Goal: Information Seeking & Learning: Find specific fact

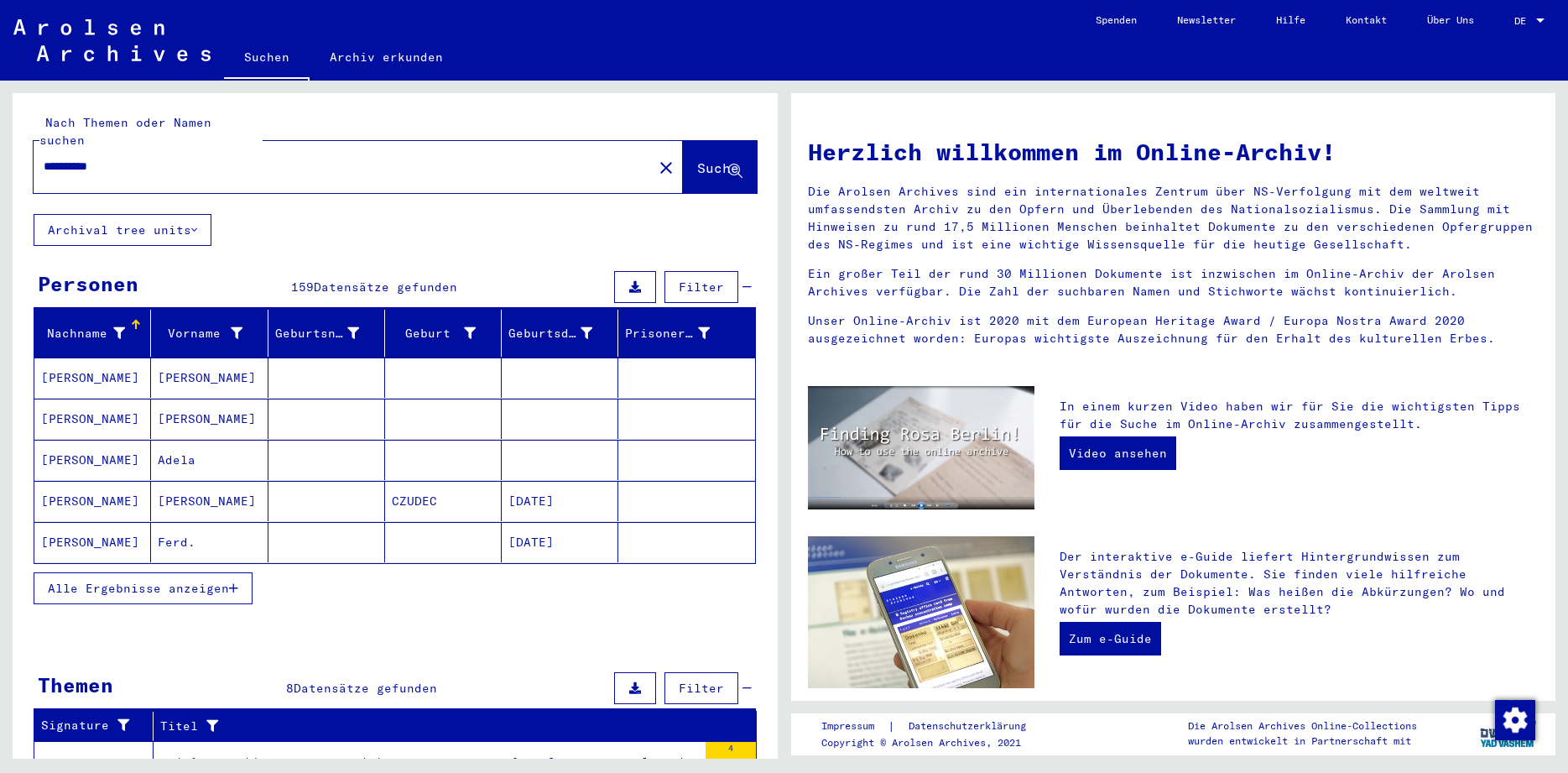
click at [124, 579] on button "Alle Ergebnisse anzeigen" at bounding box center [143, 588] width 219 height 32
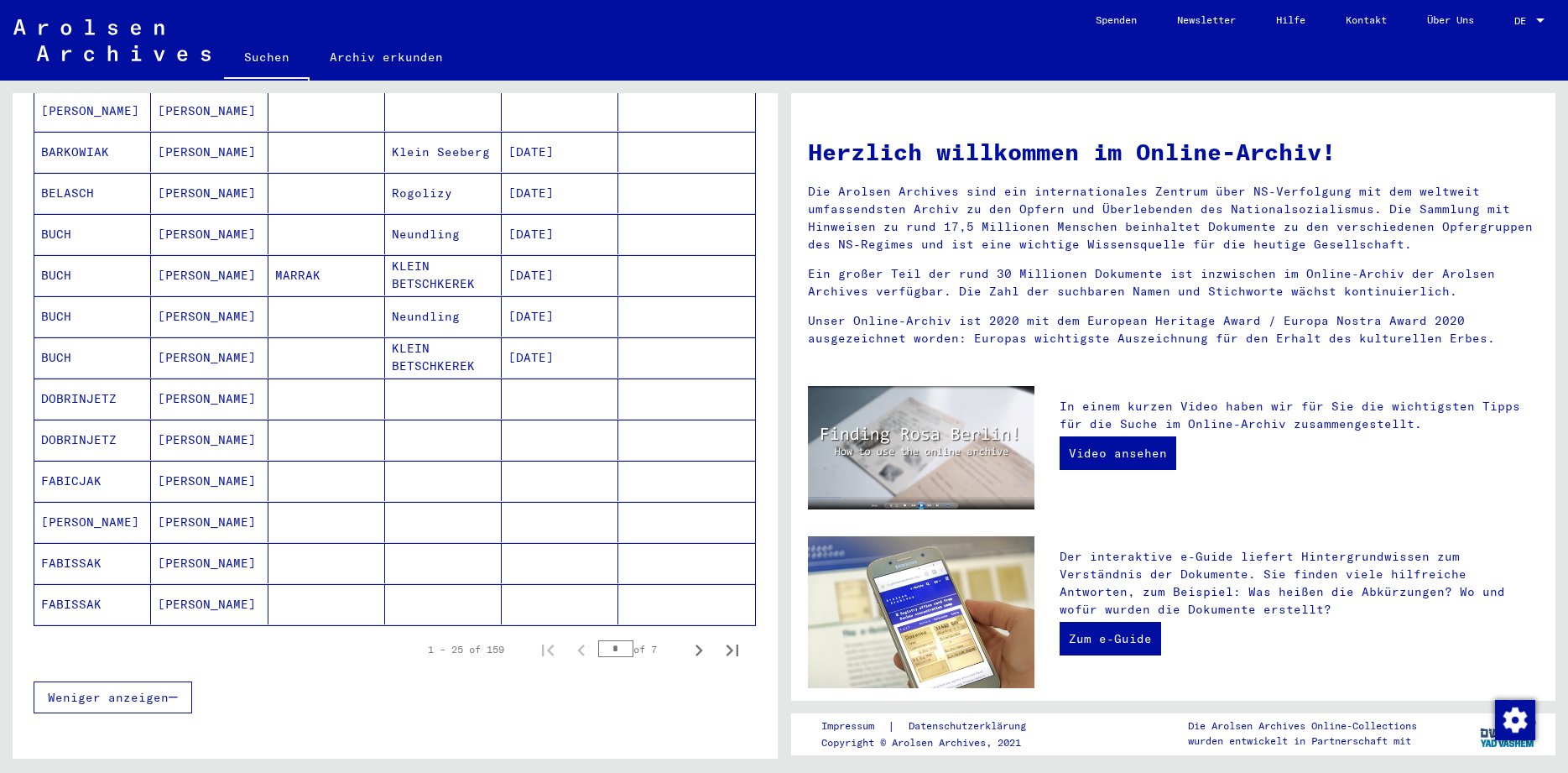
scroll to position [767, 0]
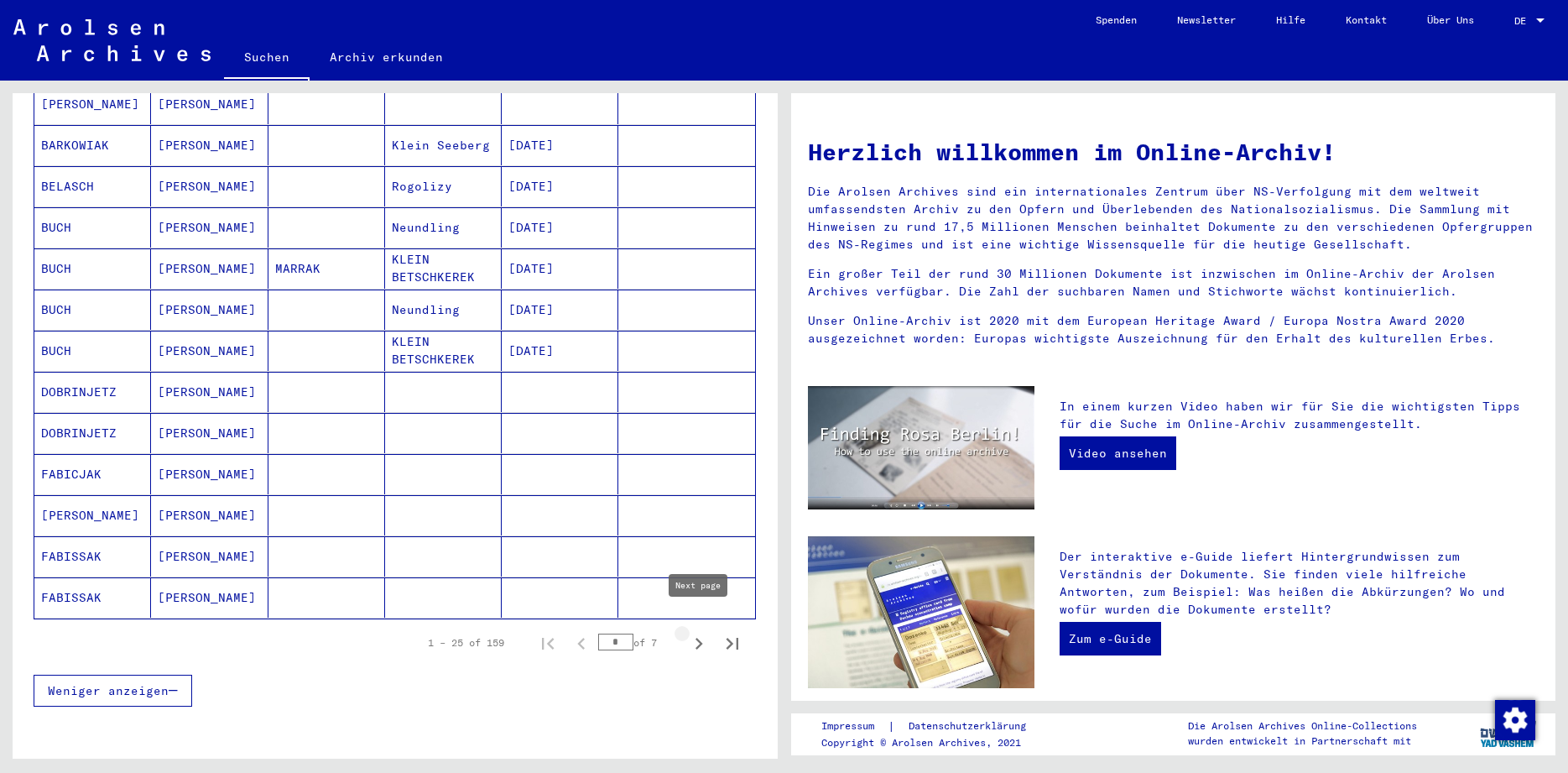
click at [698, 638] on icon "Next page" at bounding box center [699, 643] width 7 height 12
type input "*"
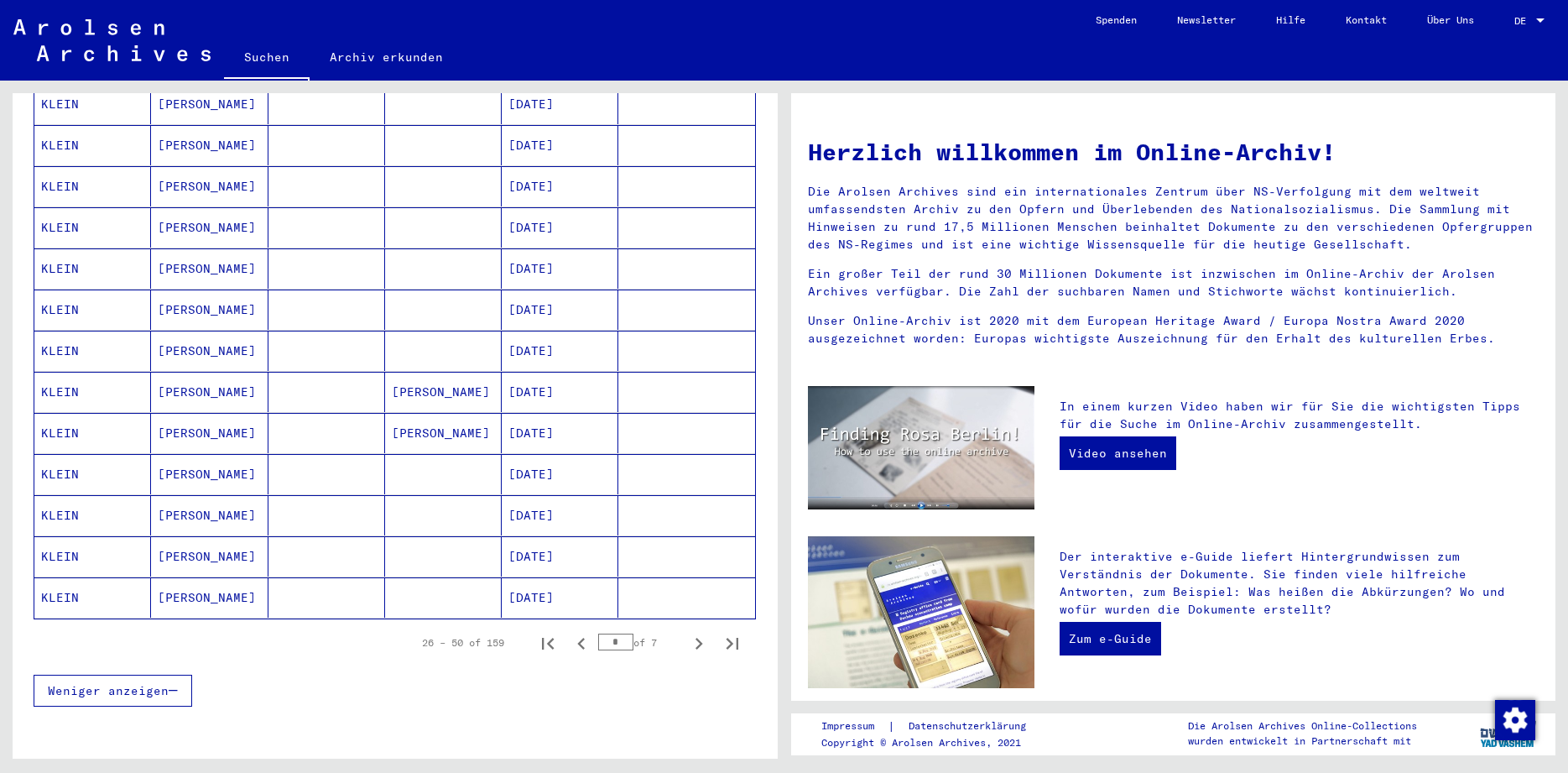
click at [62, 577] on mat-cell "KLEIN" at bounding box center [92, 597] width 116 height 41
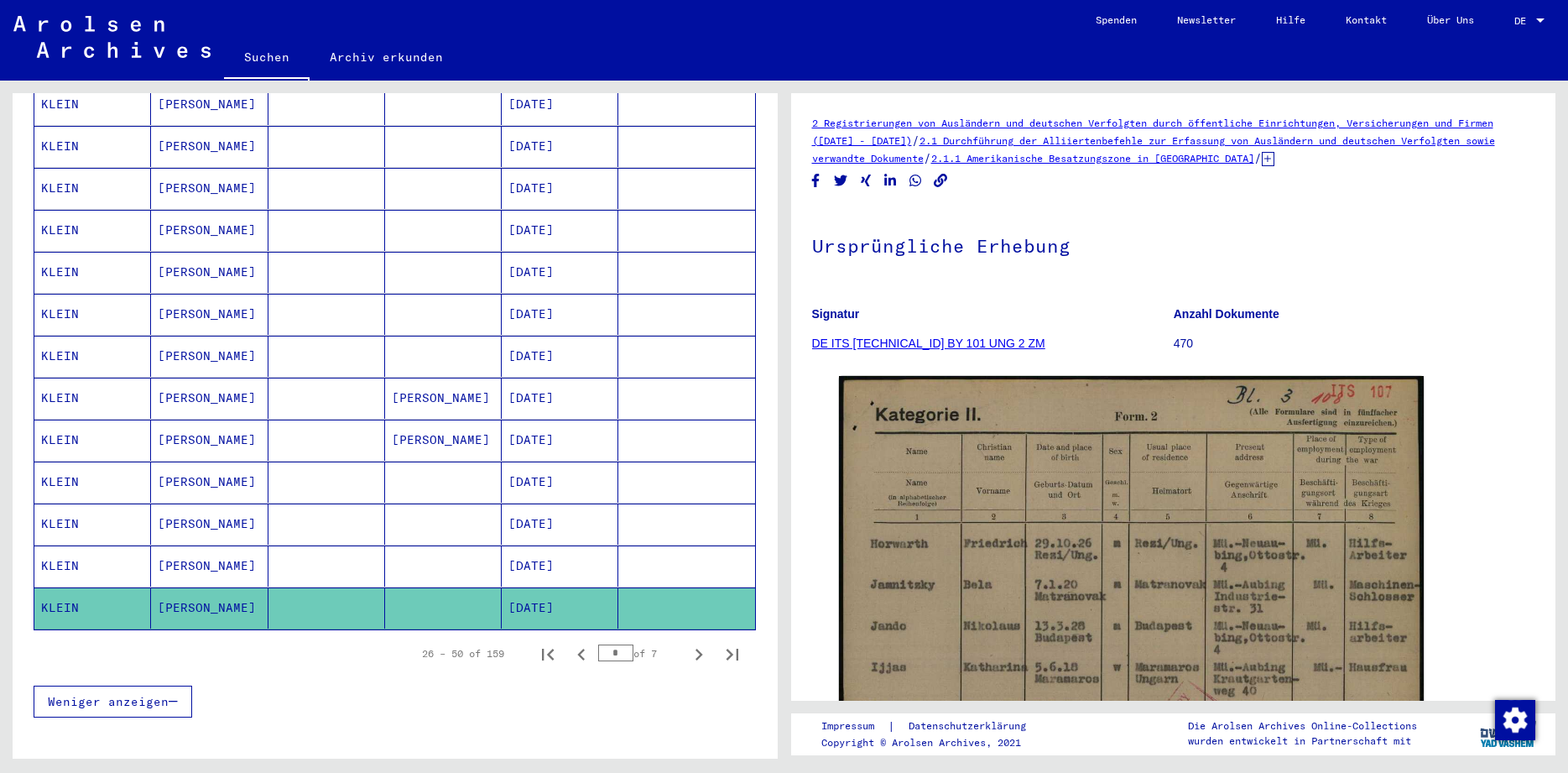
click at [51, 503] on mat-cell "KLEIN" at bounding box center [92, 524] width 116 height 42
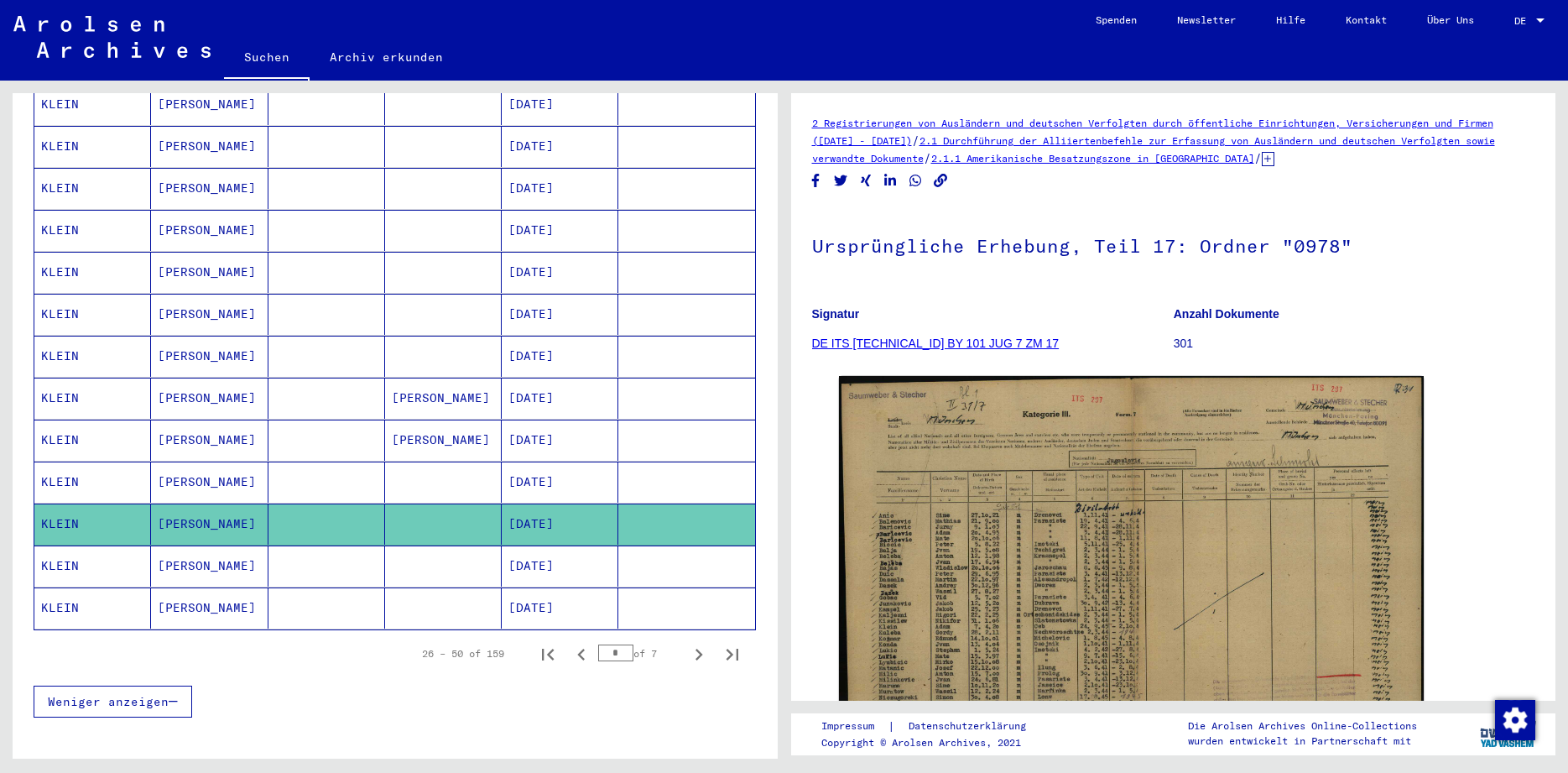
click at [92, 424] on mat-cell "KLEIN" at bounding box center [92, 441] width 116 height 42
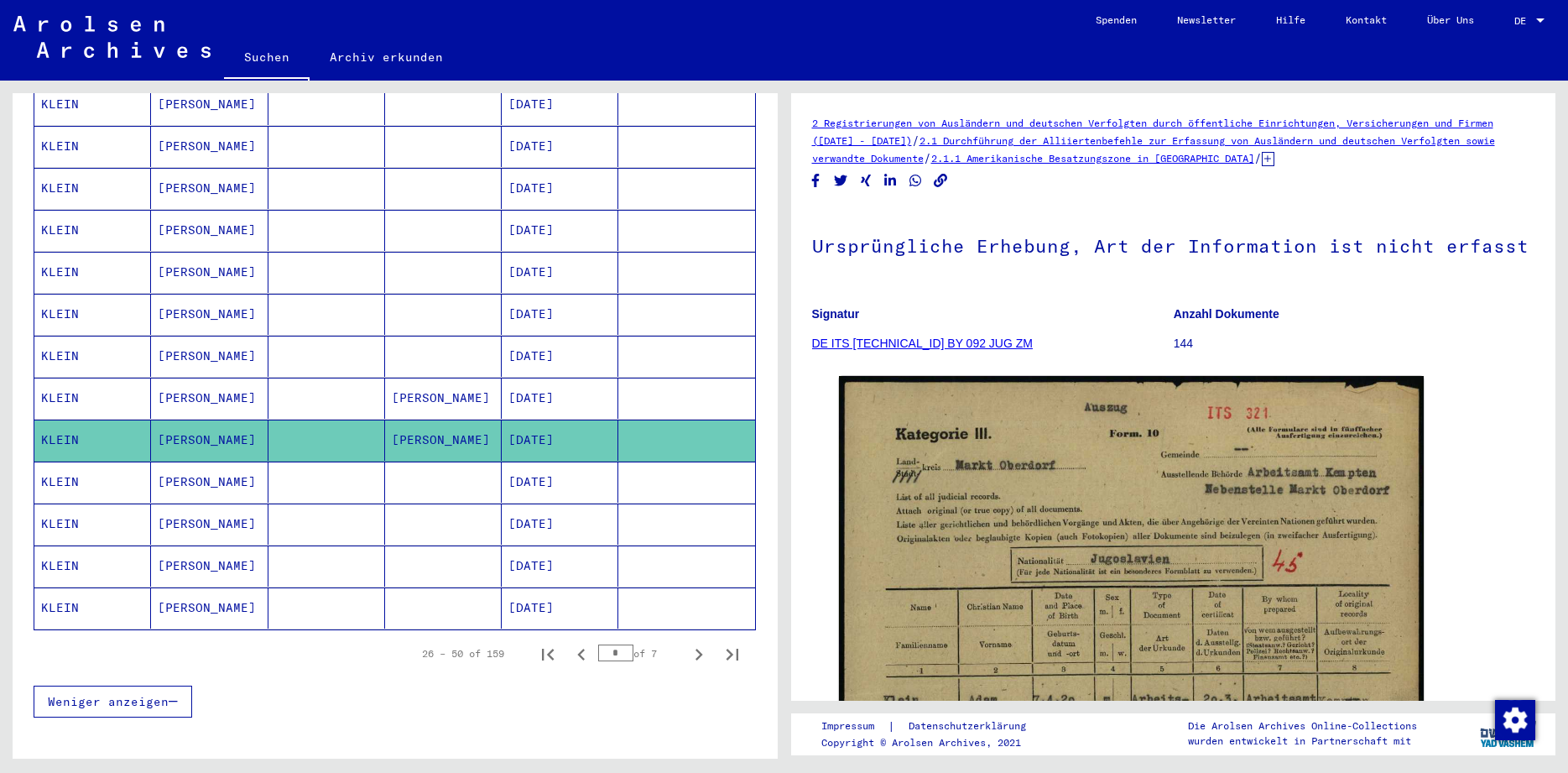
click at [50, 293] on mat-cell "KLEIN" at bounding box center [92, 314] width 116 height 42
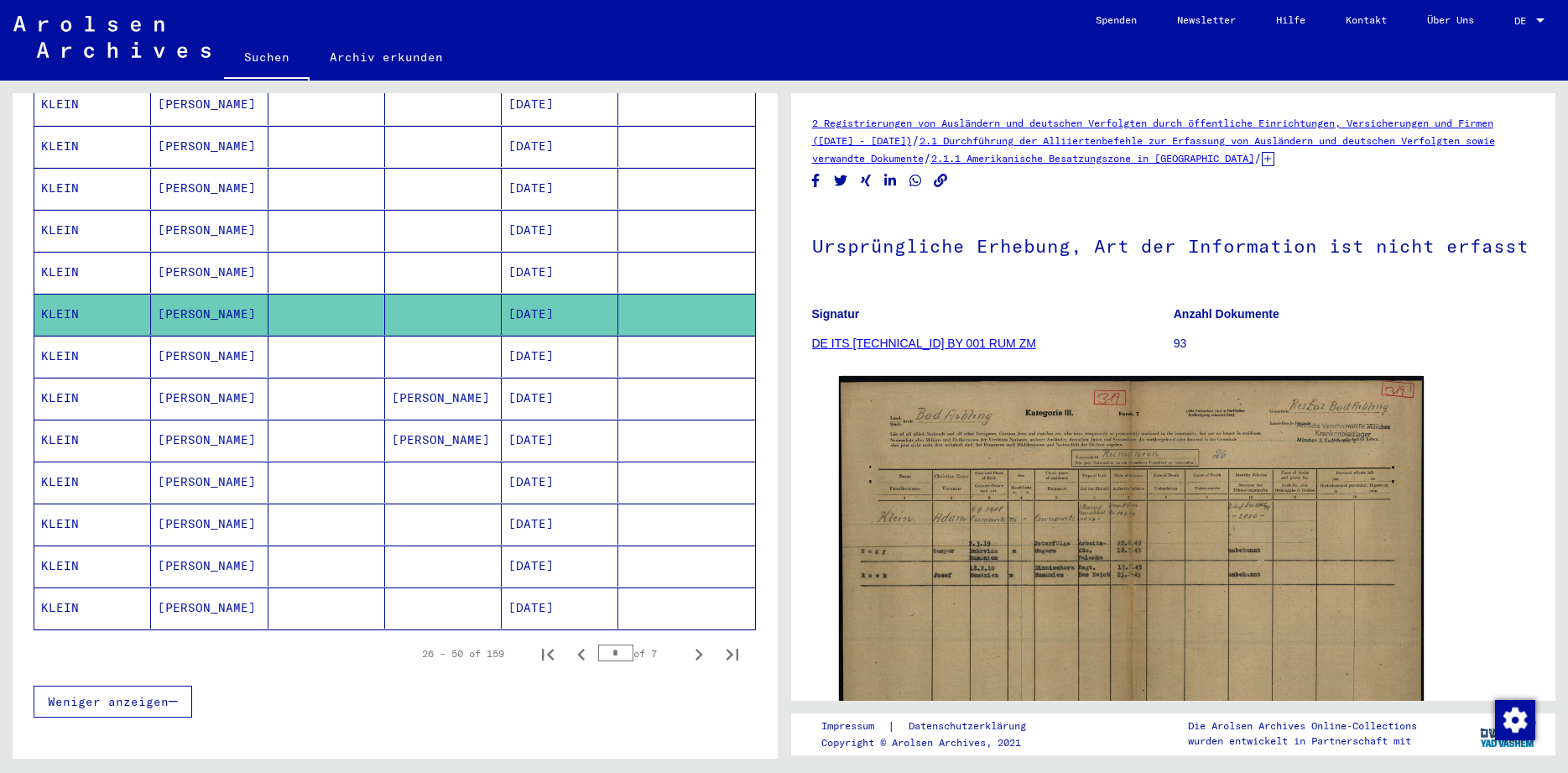
click at [75, 253] on mat-cell "KLEIN" at bounding box center [92, 273] width 116 height 42
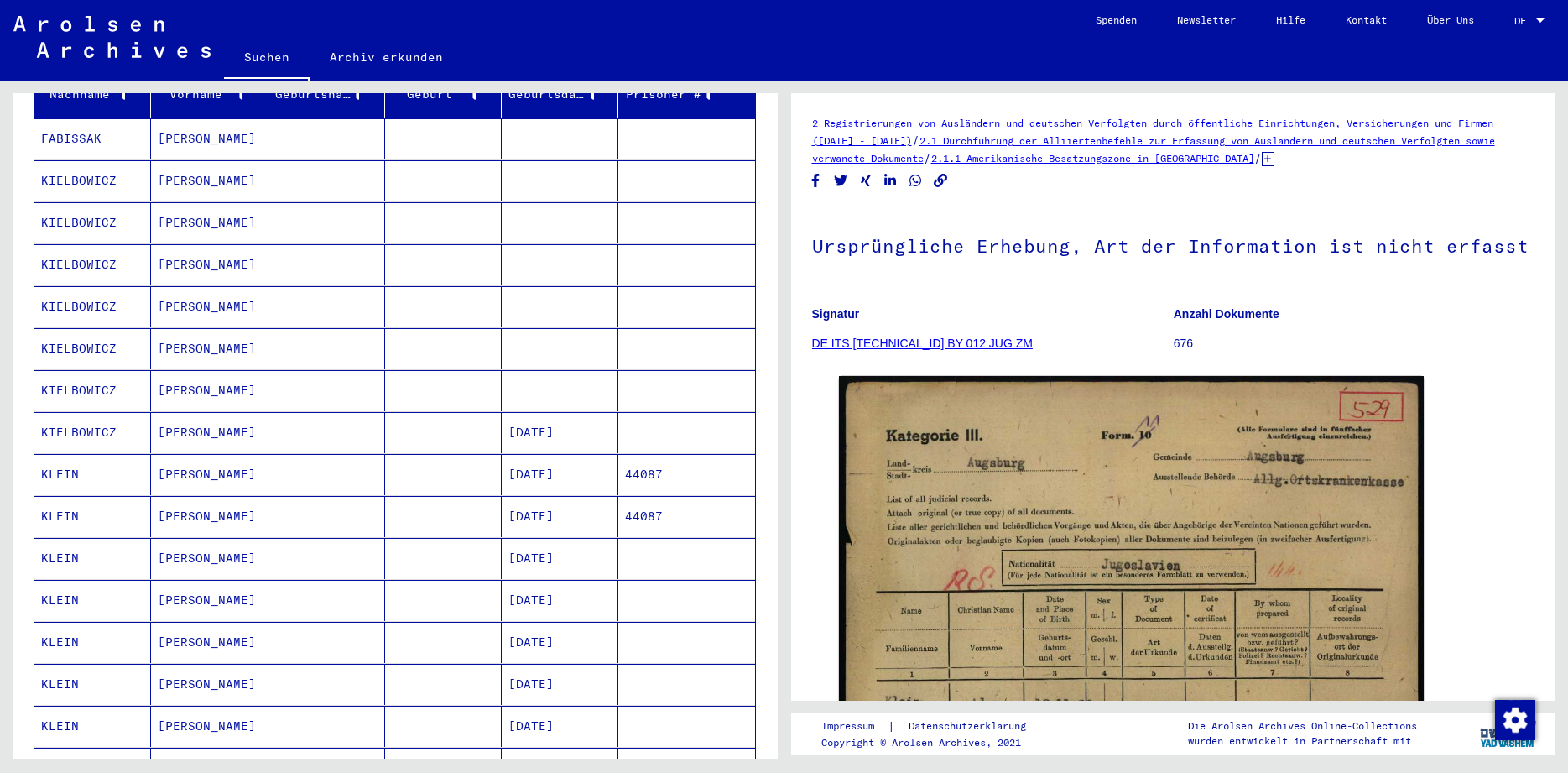
scroll to position [129, 0]
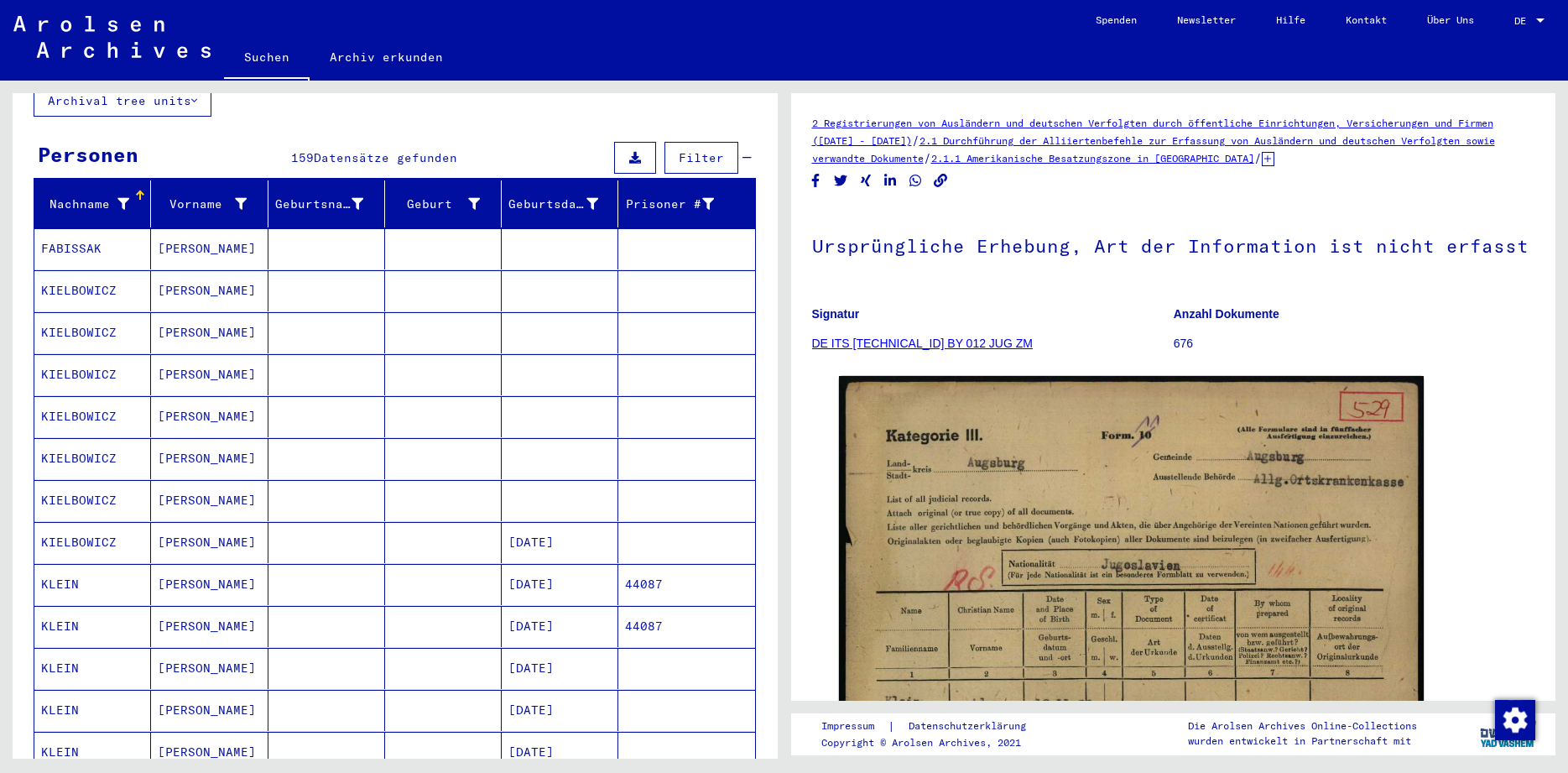
click at [65, 563] on mat-cell "KLEIN" at bounding box center [92, 584] width 116 height 42
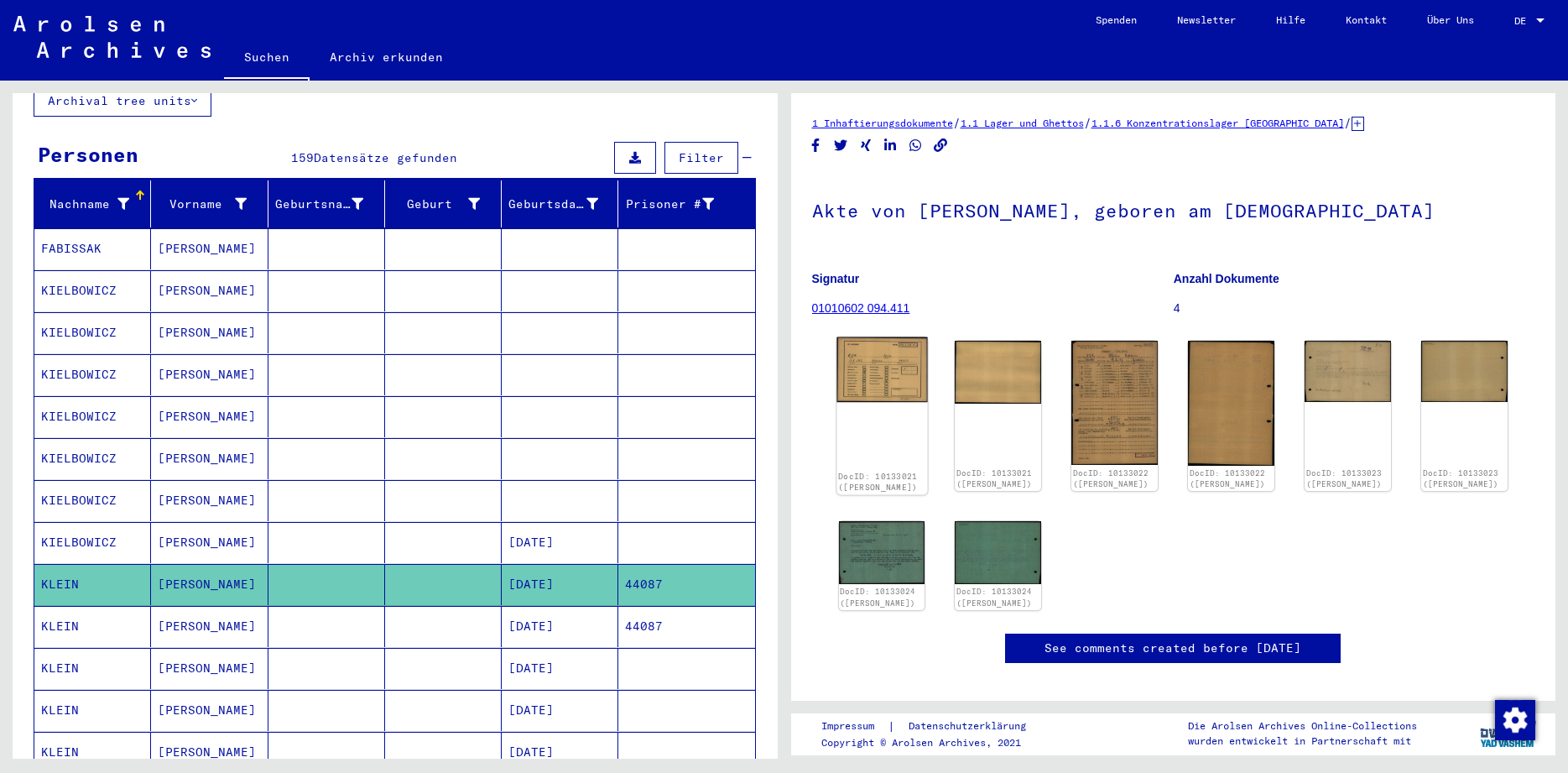
click at [878, 470] on link "DocID: 10133021 ([PERSON_NAME])" at bounding box center [877, 481] width 79 height 22
